Goal: Check status: Check status

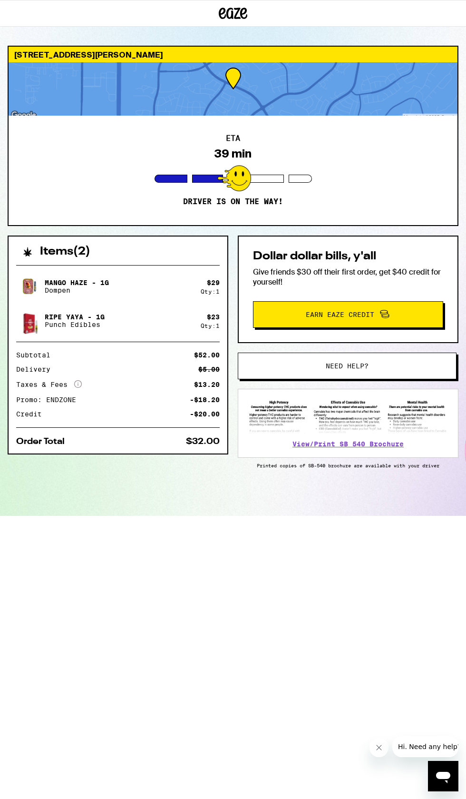
click at [78, 384] on icon at bounding box center [78, 384] width 8 height 8
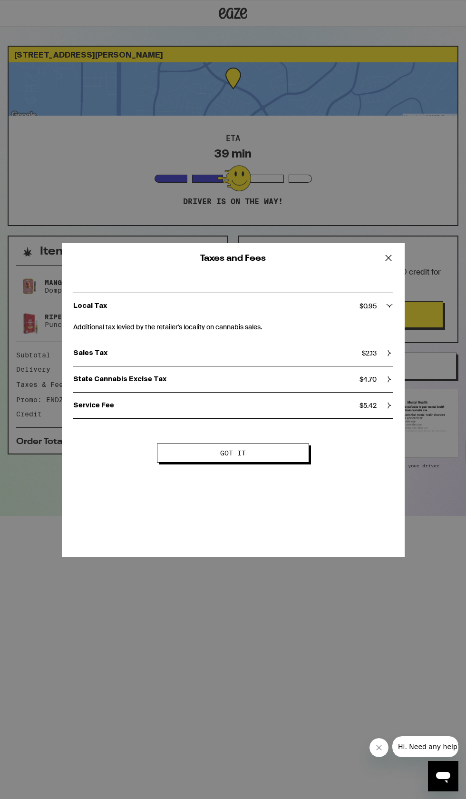
click at [229, 666] on div "Taxes and Fees Local Tax $ 0.95 Additional tax levied by the retailer's localit…" at bounding box center [233, 399] width 466 height 799
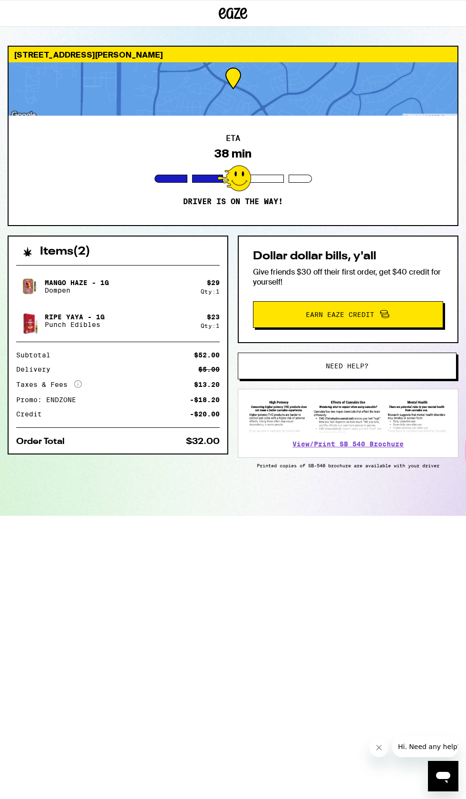
click at [387, 317] on icon at bounding box center [385, 315] width 7 height 3
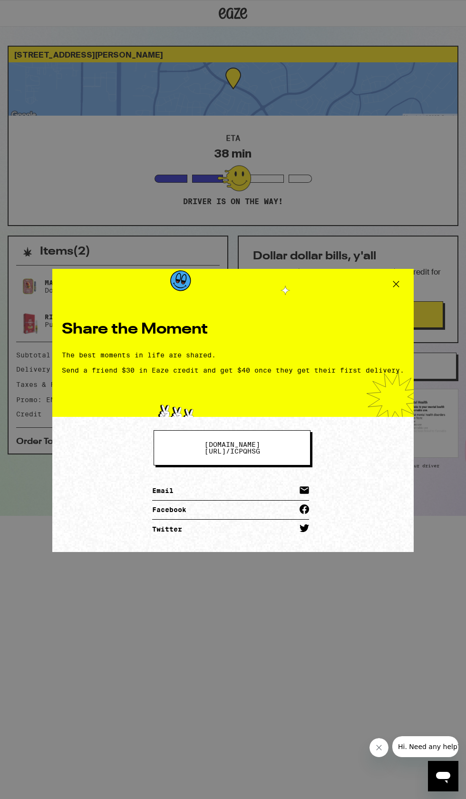
click at [272, 449] on span "eaze.com/share/l / icpqhsg" at bounding box center [232, 447] width 80 height 13
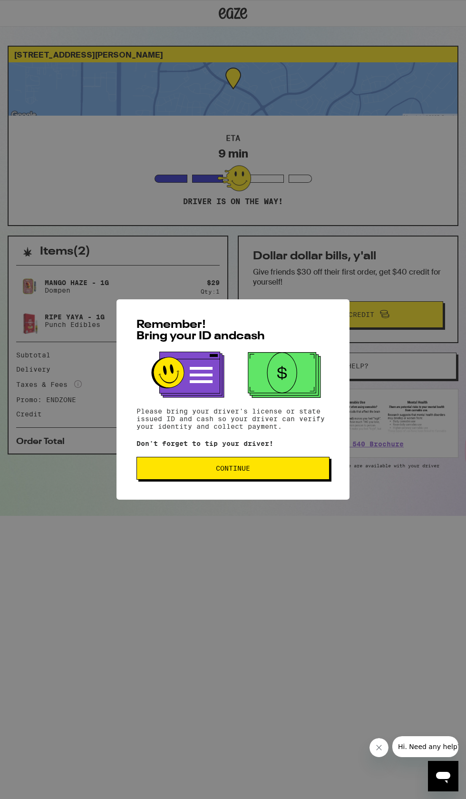
click at [177, 472] on span "Continue" at bounding box center [233, 468] width 177 height 7
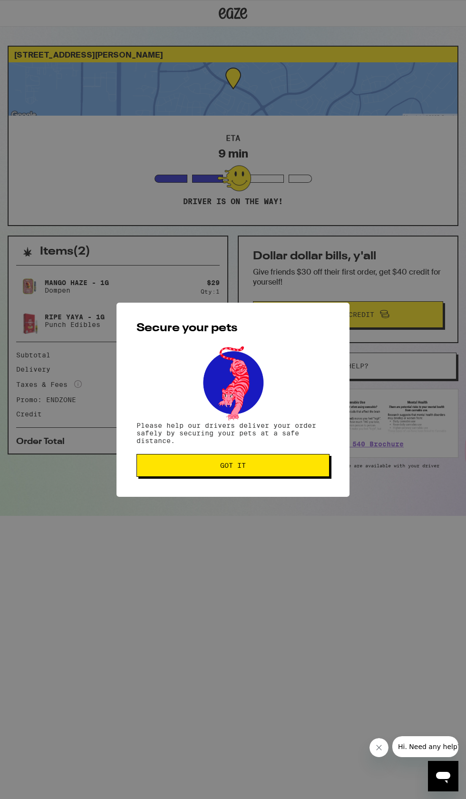
click at [209, 467] on span "Got it" at bounding box center [233, 465] width 177 height 7
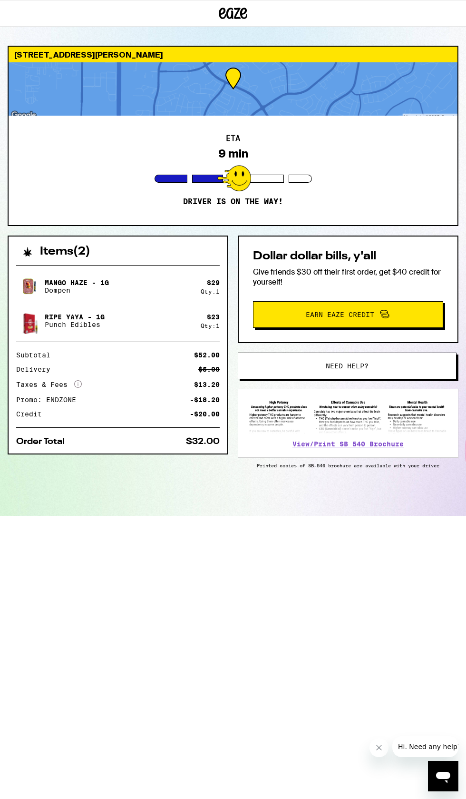
click at [326, 75] on div at bounding box center [233, 88] width 449 height 53
click at [239, 516] on html "[STREET_ADDRESS][PERSON_NAME] 9 min Driver is on the way! Items ( 2 ) Mango Haz…" at bounding box center [233, 258] width 466 height 516
click at [381, 746] on icon "Close message from company" at bounding box center [379, 748] width 8 height 8
click at [340, 116] on div "ETA 9 min Driver is on the way!" at bounding box center [233, 170] width 449 height 109
click at [329, 90] on div at bounding box center [233, 88] width 449 height 53
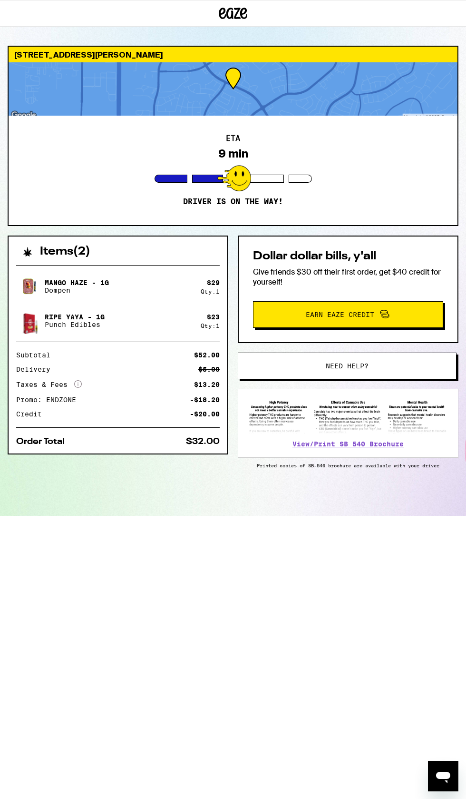
click at [242, 160] on div "ETA 9 min Driver is on the way!" at bounding box center [233, 170] width 449 height 109
click at [29, 241] on div "Items ( 2 )" at bounding box center [118, 247] width 219 height 21
